Goal: Find specific page/section: Find specific page/section

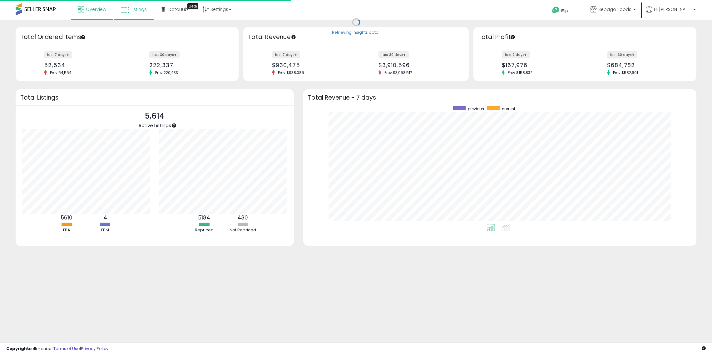
scroll to position [251, 0]
click at [137, 14] on link "Listings" at bounding box center [133, 9] width 35 height 19
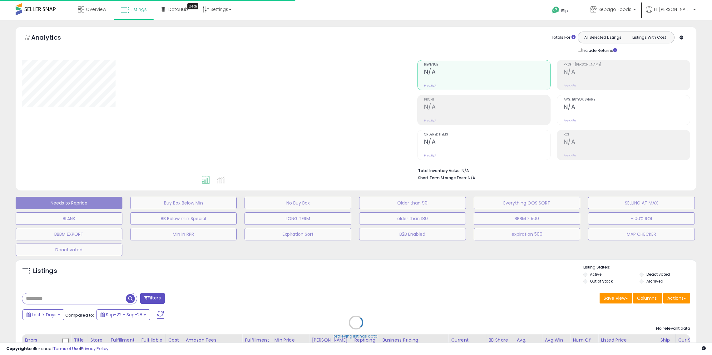
scroll to position [251, 0]
select select "**"
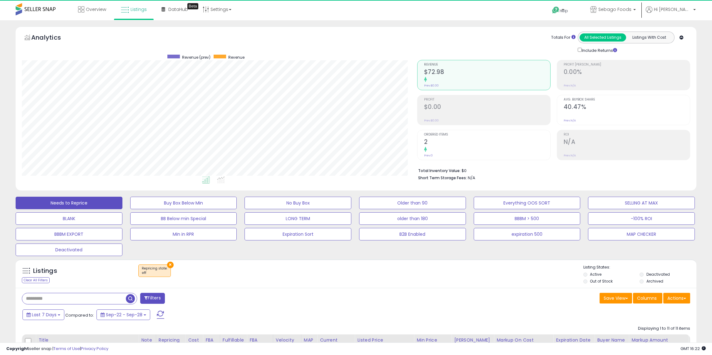
scroll to position [128, 395]
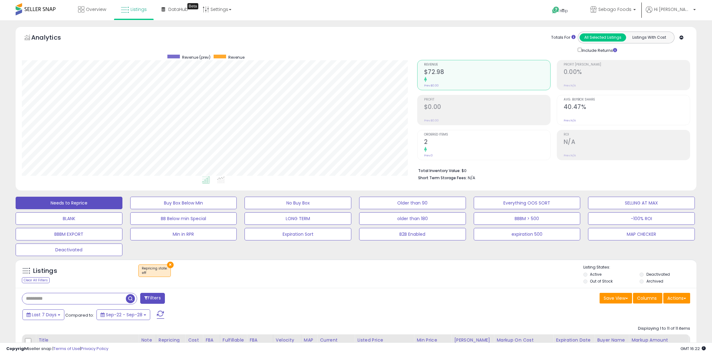
click at [167, 262] on button "×" at bounding box center [170, 265] width 7 height 7
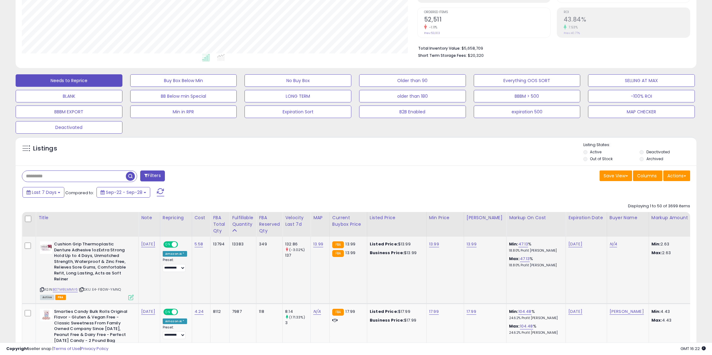
scroll to position [115, 0]
